Goal: Task Accomplishment & Management: Manage account settings

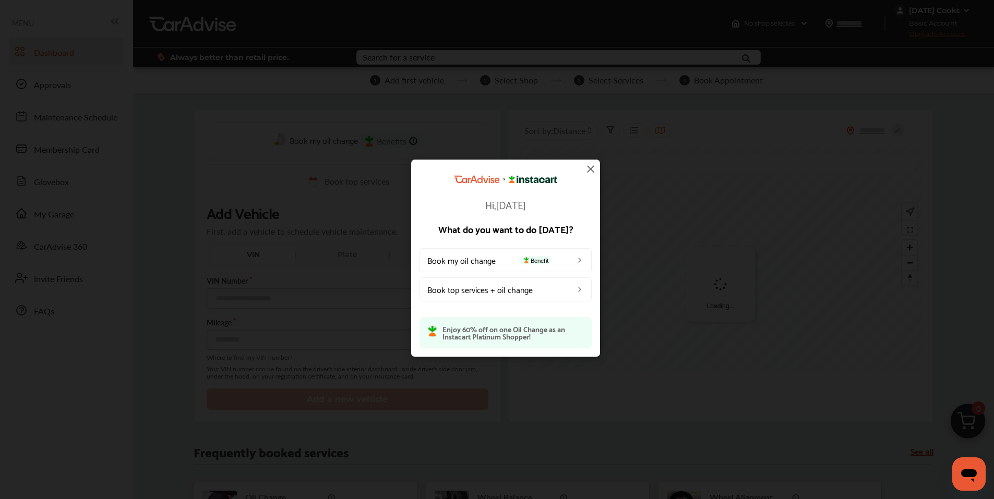
click at [590, 166] on img at bounding box center [590, 169] width 13 height 13
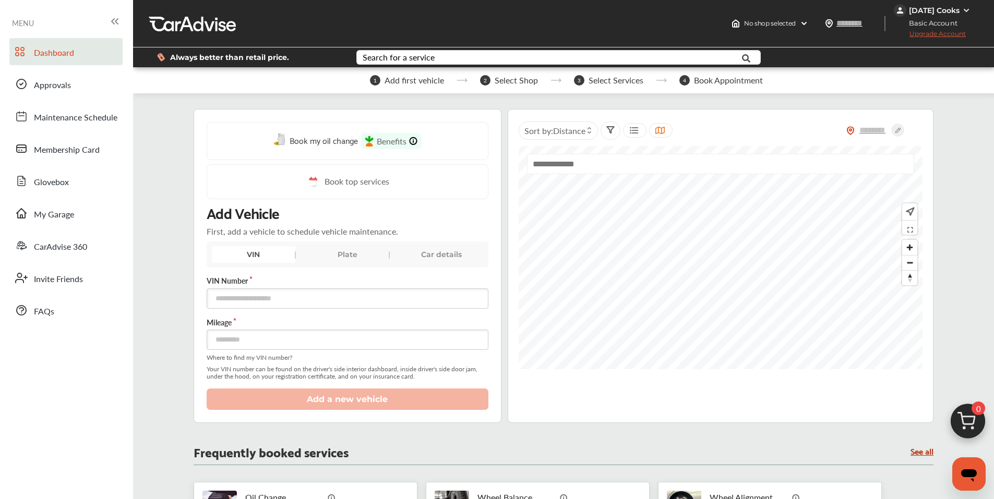
click at [246, 251] on div "VIN" at bounding box center [253, 254] width 83 height 17
click at [277, 300] on input "text" at bounding box center [348, 299] width 282 height 20
click at [252, 252] on div "VIN" at bounding box center [253, 254] width 83 height 17
click at [287, 298] on input "text" at bounding box center [348, 299] width 282 height 20
type input "**********"
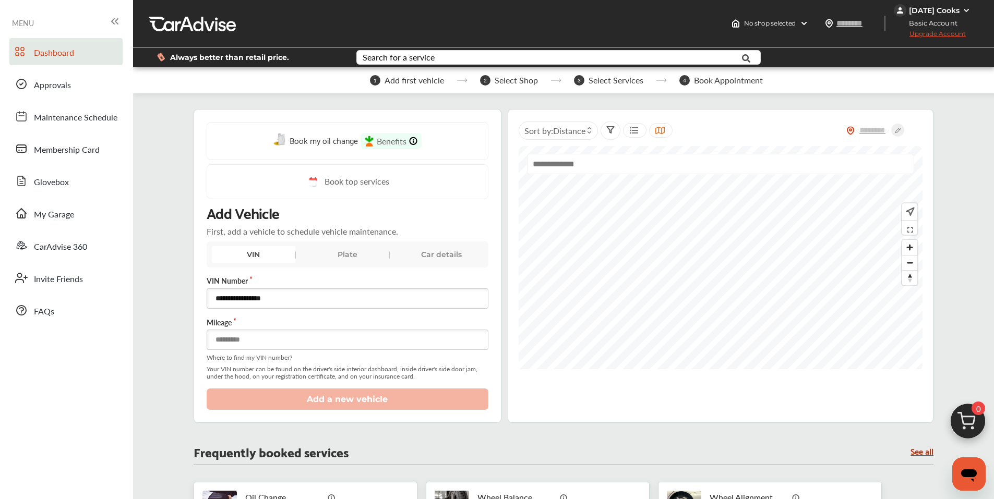
click at [237, 342] on input "number" at bounding box center [348, 340] width 282 height 20
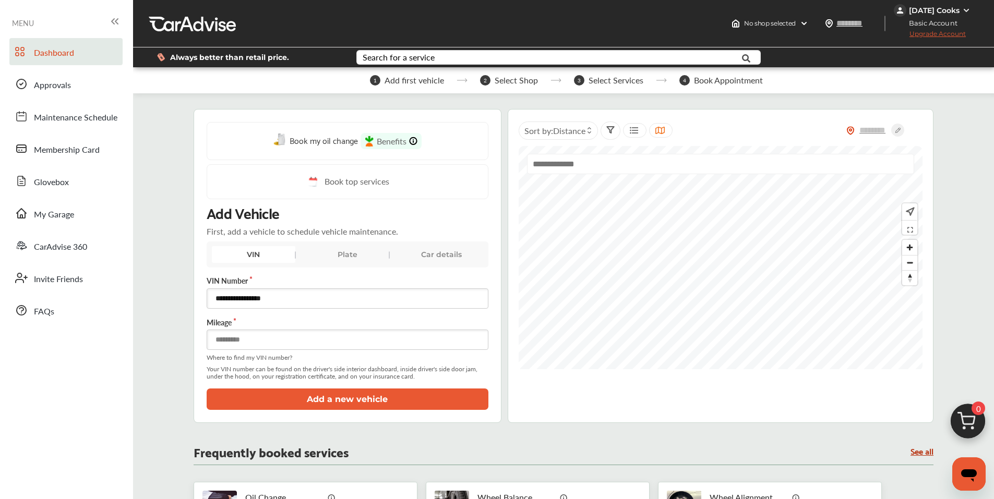
type input "*****"
click at [287, 403] on button "Add a new vehicle" at bounding box center [348, 399] width 282 height 21
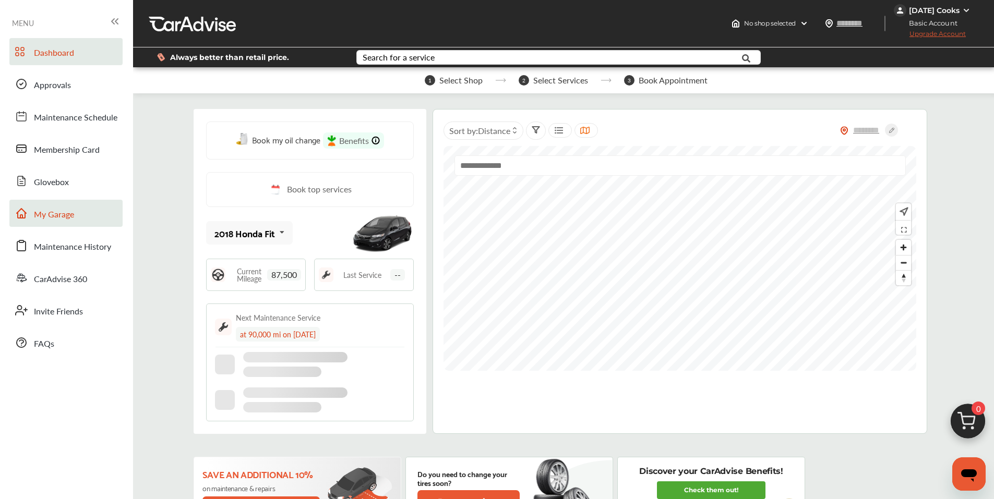
click at [77, 219] on link "My Garage" at bounding box center [65, 213] width 113 height 27
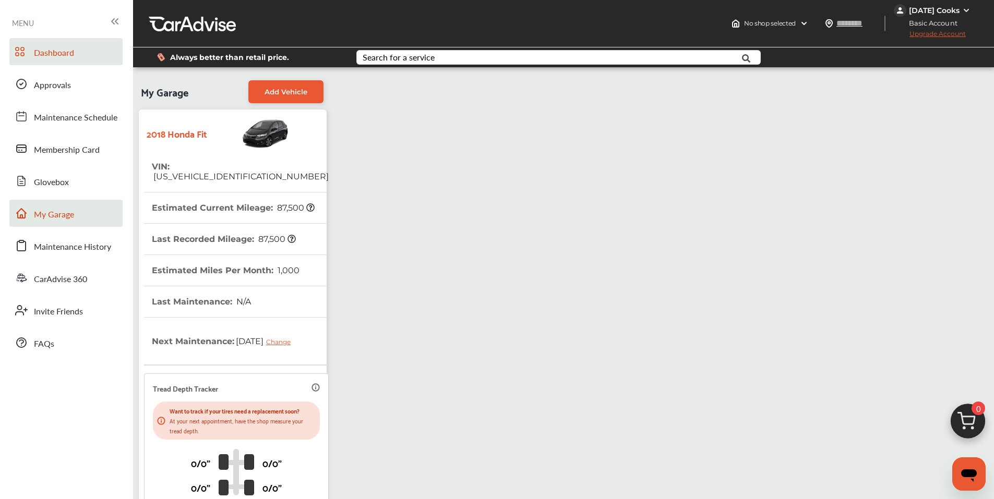
click at [45, 51] on span "Dashboard" at bounding box center [54, 53] width 40 height 14
